Goal: Information Seeking & Learning: Learn about a topic

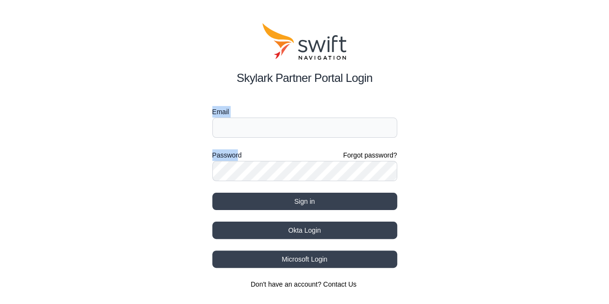
drag, startPoint x: 240, startPoint y: 138, endPoint x: 257, endPoint y: 127, distance: 20.2
click at [257, 127] on form "Email Password Forgot password? Sign in" at bounding box center [304, 158] width 185 height 104
click at [257, 127] on input "Email" at bounding box center [304, 128] width 185 height 20
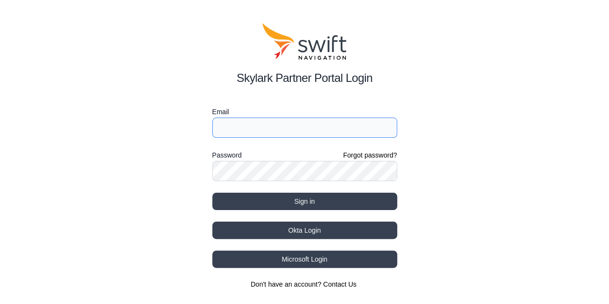
click at [257, 127] on input "Email" at bounding box center [304, 128] width 185 height 20
type input "mt-itou@kddi.com"
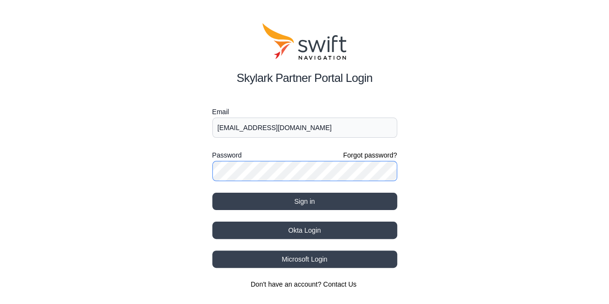
click at [212, 193] on button "Sign in" at bounding box center [304, 201] width 185 height 17
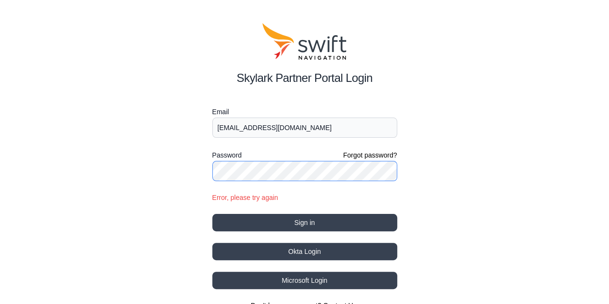
click at [172, 183] on div "Skylark Partner Portal Login Email mt-itou@kddi.com Password Forgot password? E…" at bounding box center [304, 166] width 609 height 333
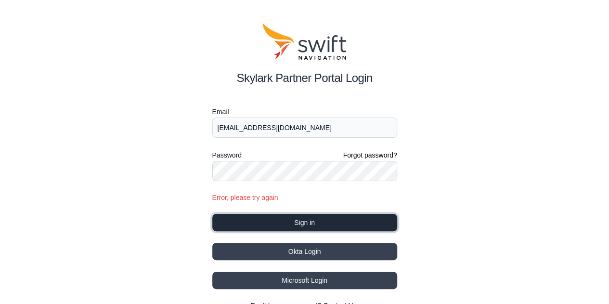
click at [223, 220] on button "Sign in" at bounding box center [304, 222] width 185 height 17
click at [274, 225] on button "Sign in" at bounding box center [304, 222] width 185 height 17
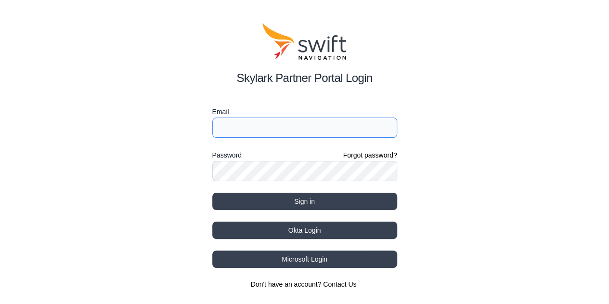
click at [285, 132] on input "Email" at bounding box center [304, 128] width 185 height 20
drag, startPoint x: 0, startPoint y: 0, endPoint x: 285, endPoint y: 132, distance: 313.6
click at [285, 132] on input "Email" at bounding box center [304, 128] width 185 height 20
type input "[EMAIL_ADDRESS][DOMAIN_NAME]"
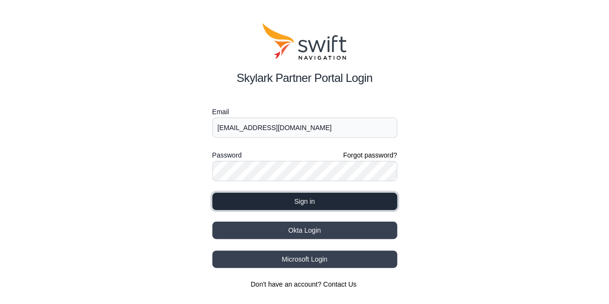
click at [301, 195] on button "Sign in" at bounding box center [304, 201] width 185 height 17
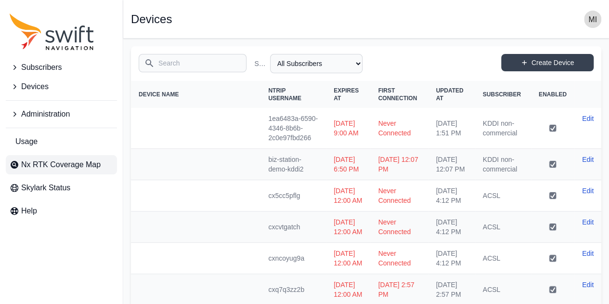
click at [44, 172] on link "Nx RTK Coverage Map" at bounding box center [61, 164] width 111 height 19
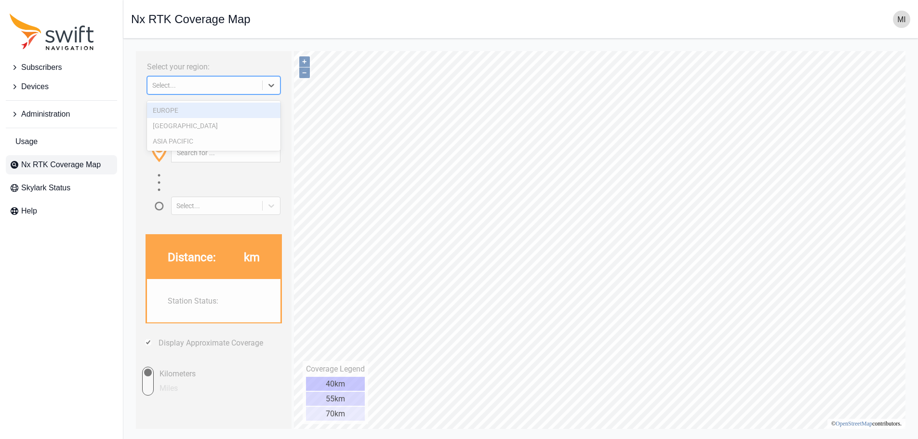
click at [265, 86] on div at bounding box center [271, 85] width 17 height 17
click at [219, 144] on div "ASIA PACIFIC" at bounding box center [213, 140] width 133 height 15
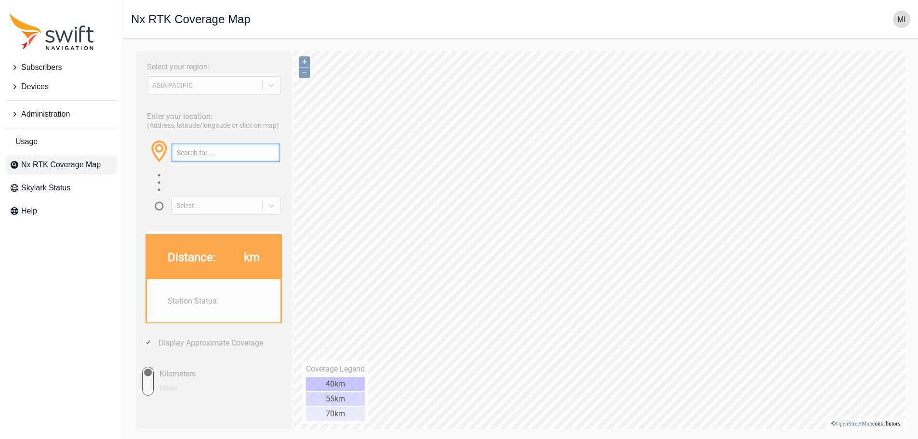
click at [251, 158] on input "text" at bounding box center [226, 153] width 108 height 18
click at [241, 275] on div "Distance: km" at bounding box center [213, 257] width 133 height 43
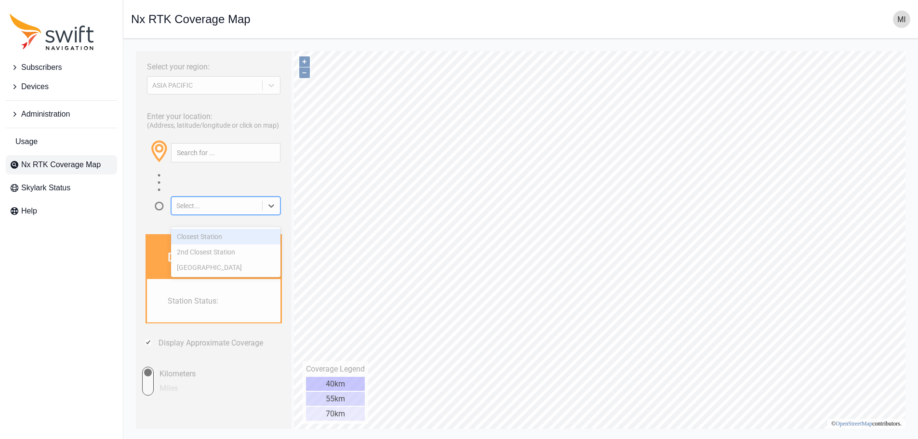
click at [272, 209] on div at bounding box center [271, 205] width 17 height 17
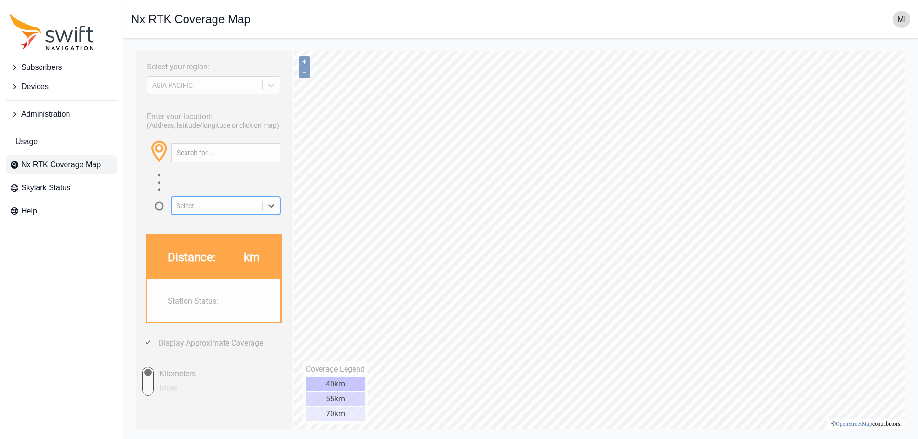
click at [276, 207] on div at bounding box center [271, 205] width 17 height 17
click at [222, 304] on div "Select your region: ASIA PACIFIC Enter your location: (Address, latitude/longit…" at bounding box center [214, 240] width 156 height 378
